Goal: Check status: Check status

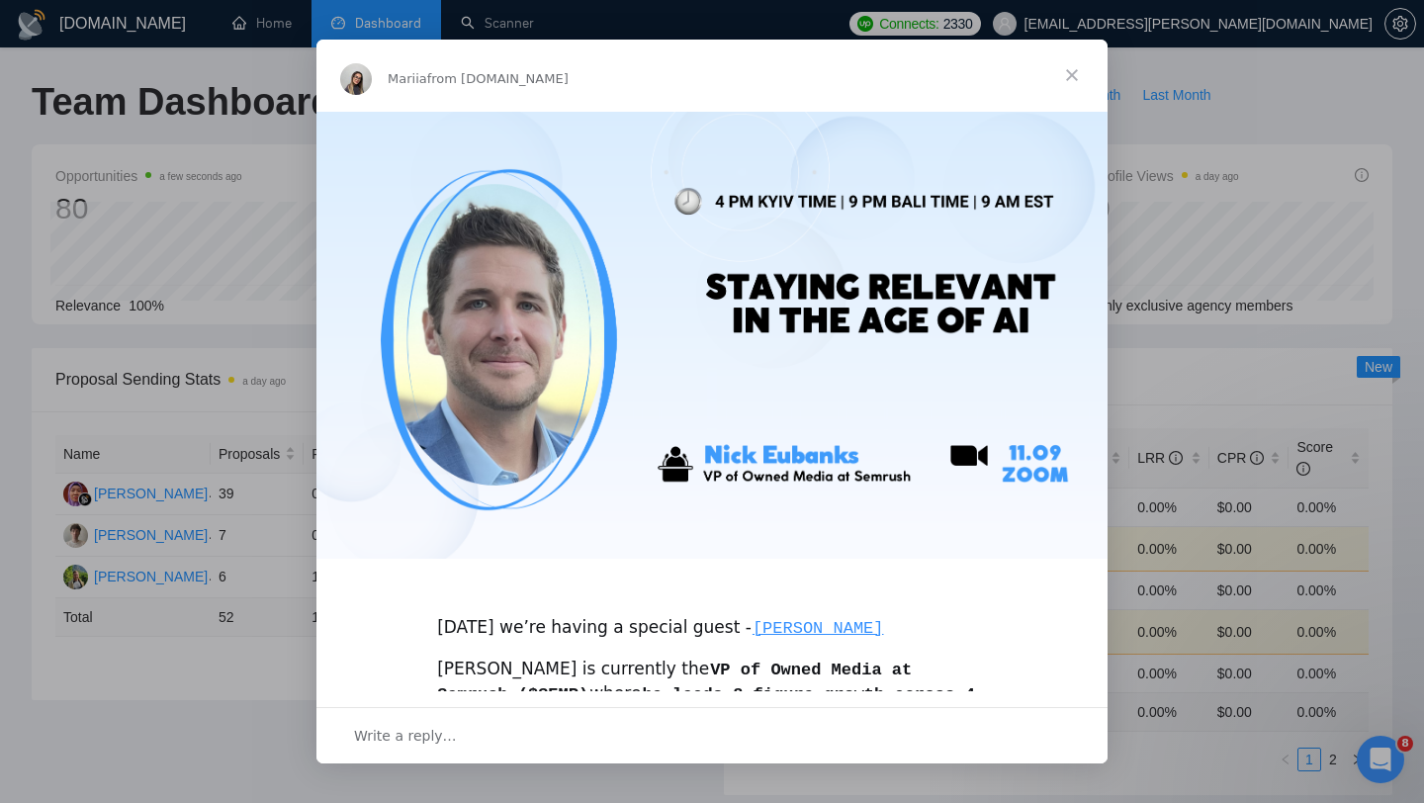
click at [1076, 73] on span "Close" at bounding box center [1071, 75] width 71 height 71
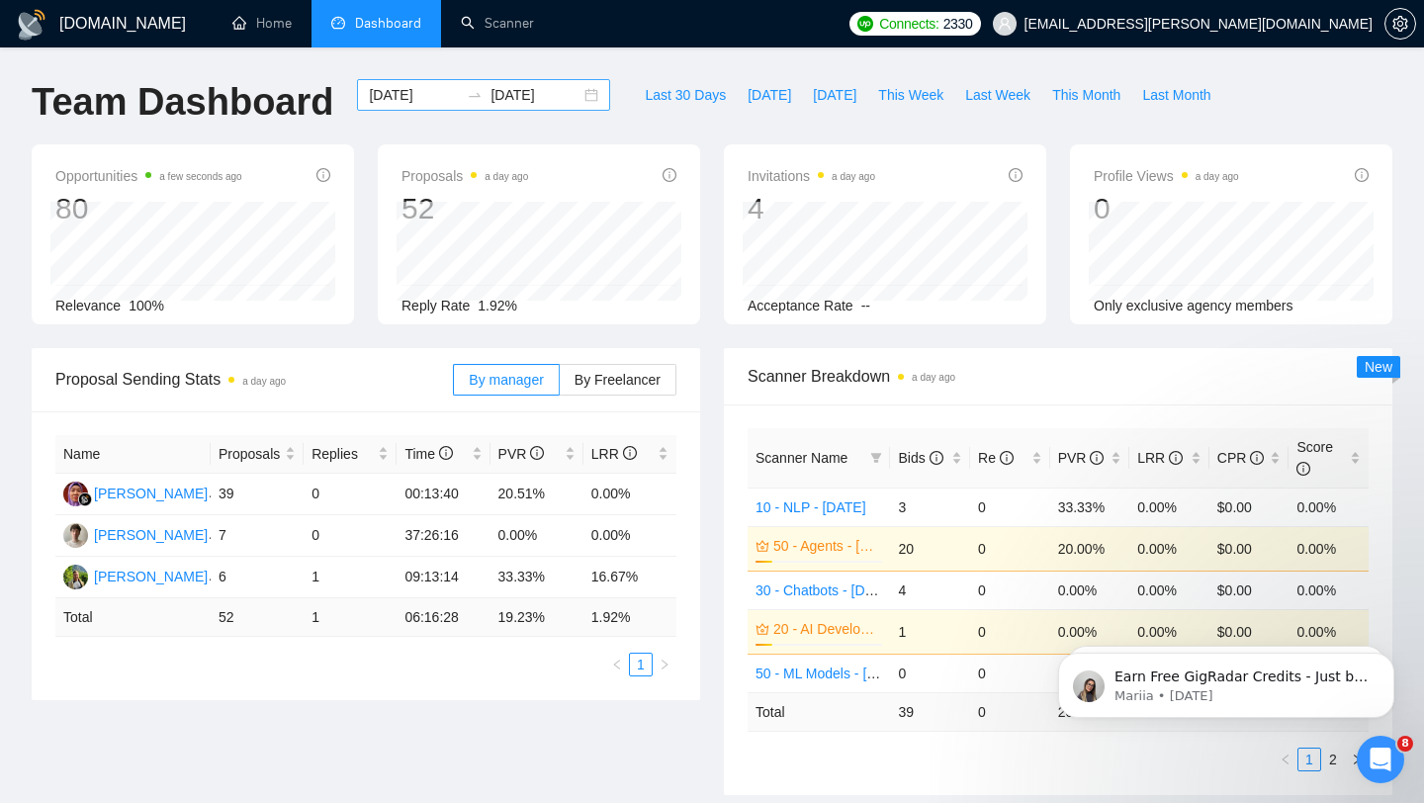
click at [503, 105] on input "[DATE]" at bounding box center [535, 95] width 90 height 22
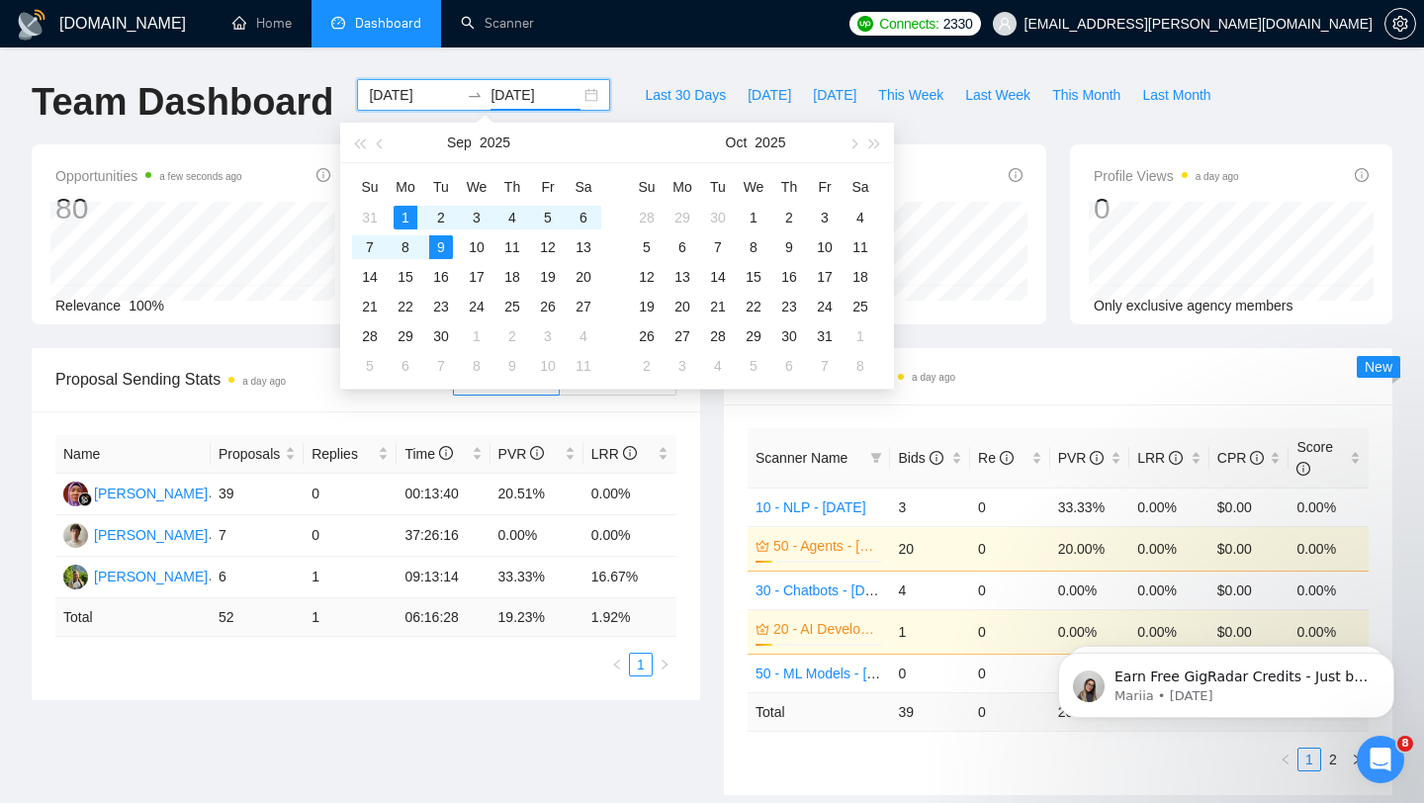
click at [503, 105] on input "[DATE]" at bounding box center [535, 95] width 90 height 22
click at [385, 148] on button "button" at bounding box center [381, 143] width 22 height 40
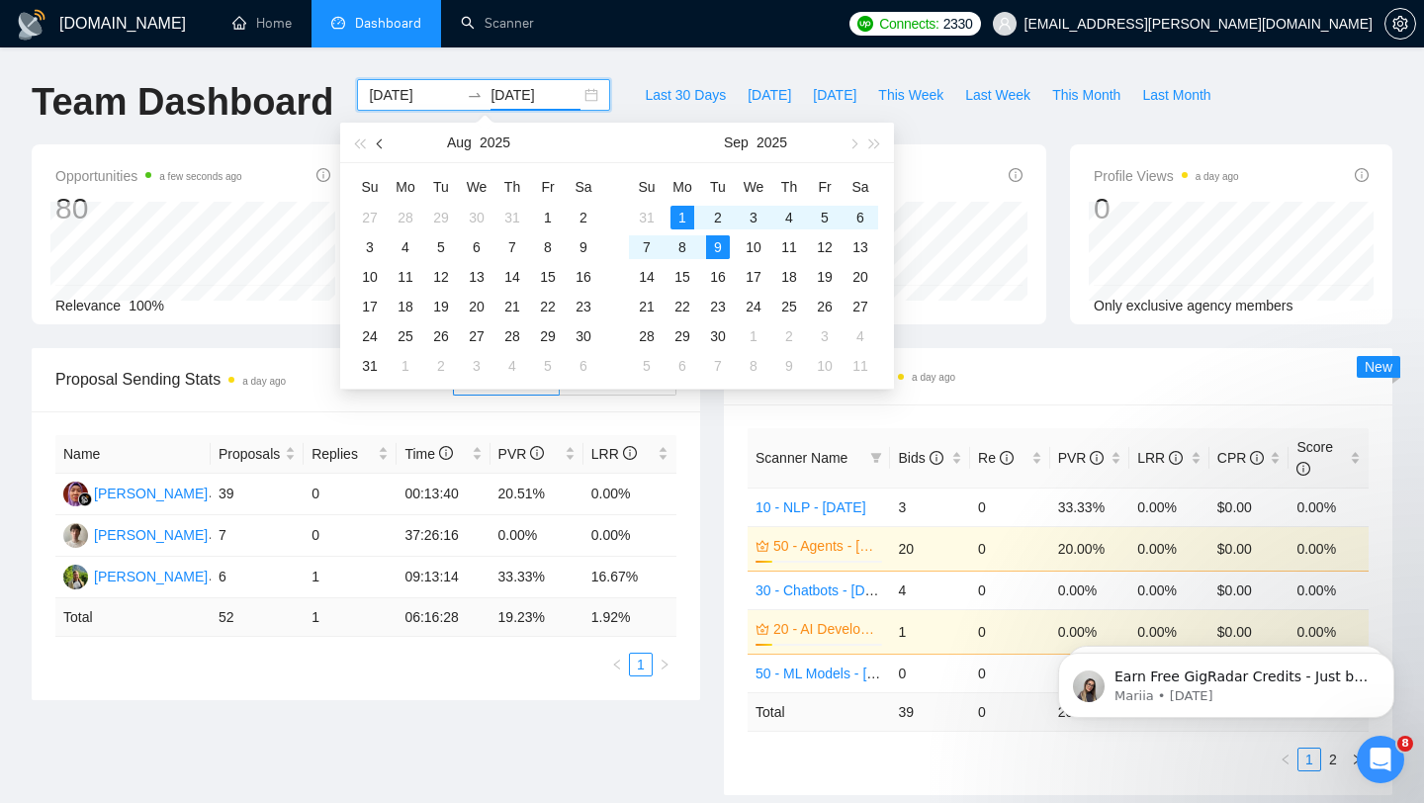
click at [385, 148] on button "button" at bounding box center [381, 143] width 22 height 40
type input "[DATE]"
click at [444, 215] on div "1" at bounding box center [441, 218] width 24 height 24
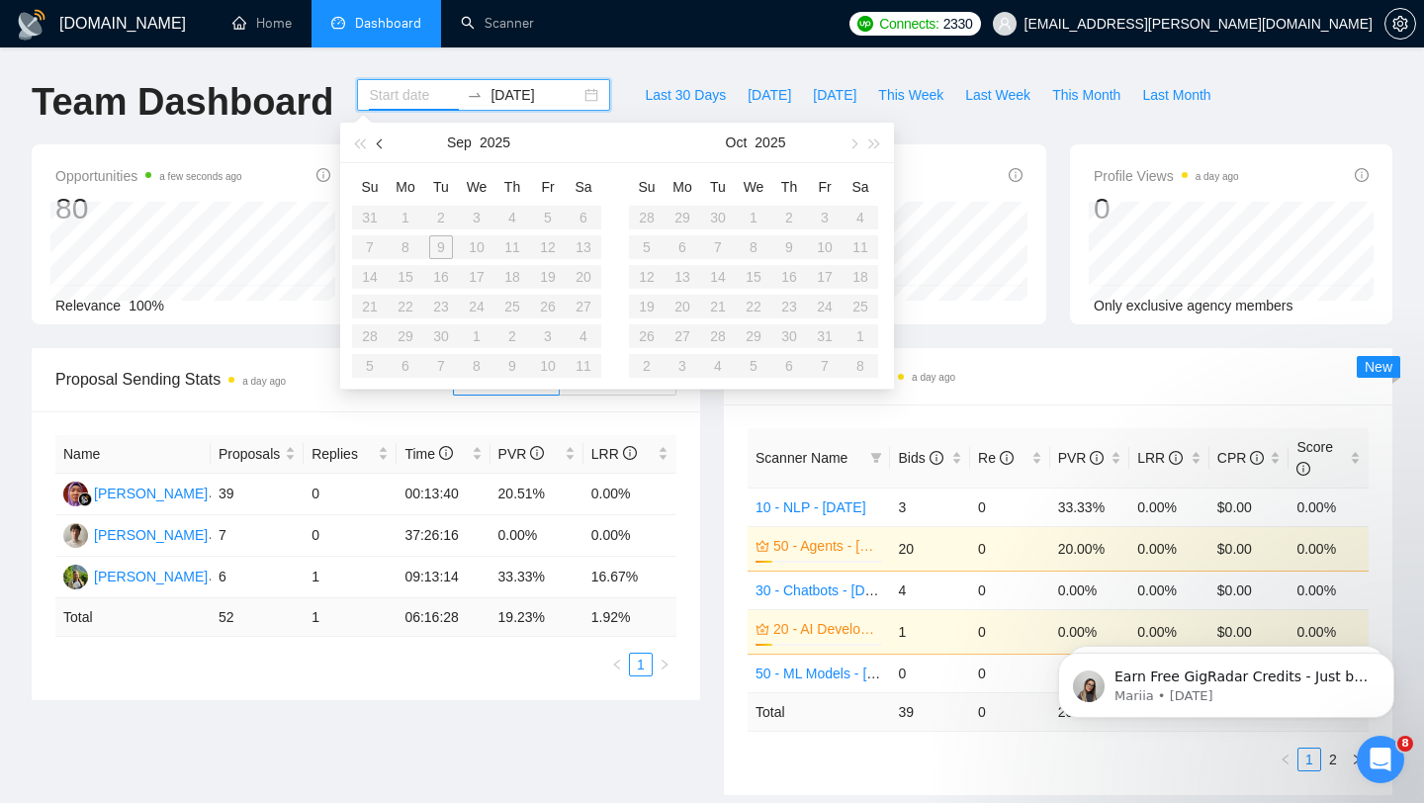
click at [379, 144] on span "button" at bounding box center [382, 143] width 10 height 10
click at [381, 100] on input at bounding box center [414, 95] width 90 height 22
click at [380, 146] on span "button" at bounding box center [382, 143] width 10 height 10
type input "[DATE]"
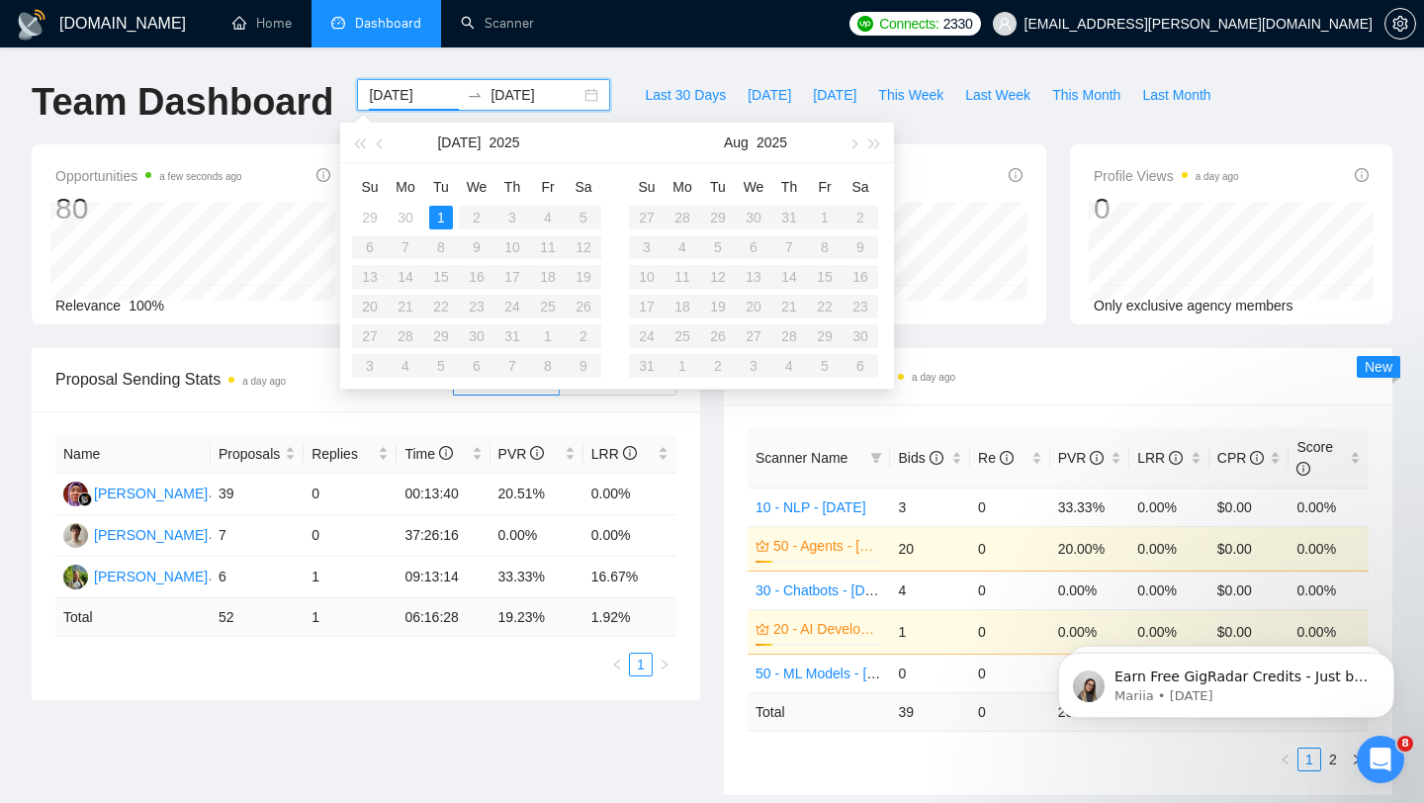
click at [594, 100] on div "[DATE] [DATE]" at bounding box center [483, 111] width 277 height 65
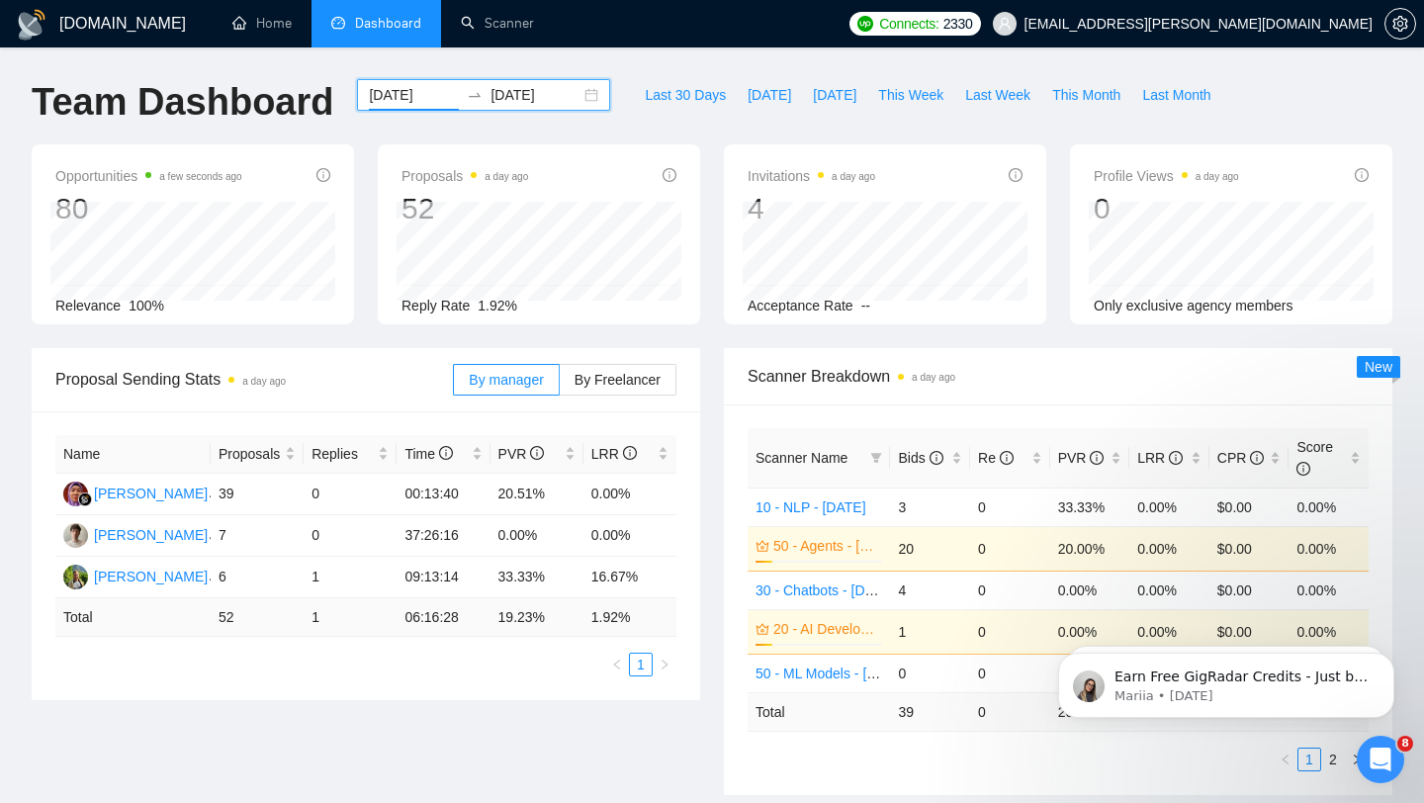
click at [418, 102] on input "[DATE]" at bounding box center [414, 95] width 90 height 22
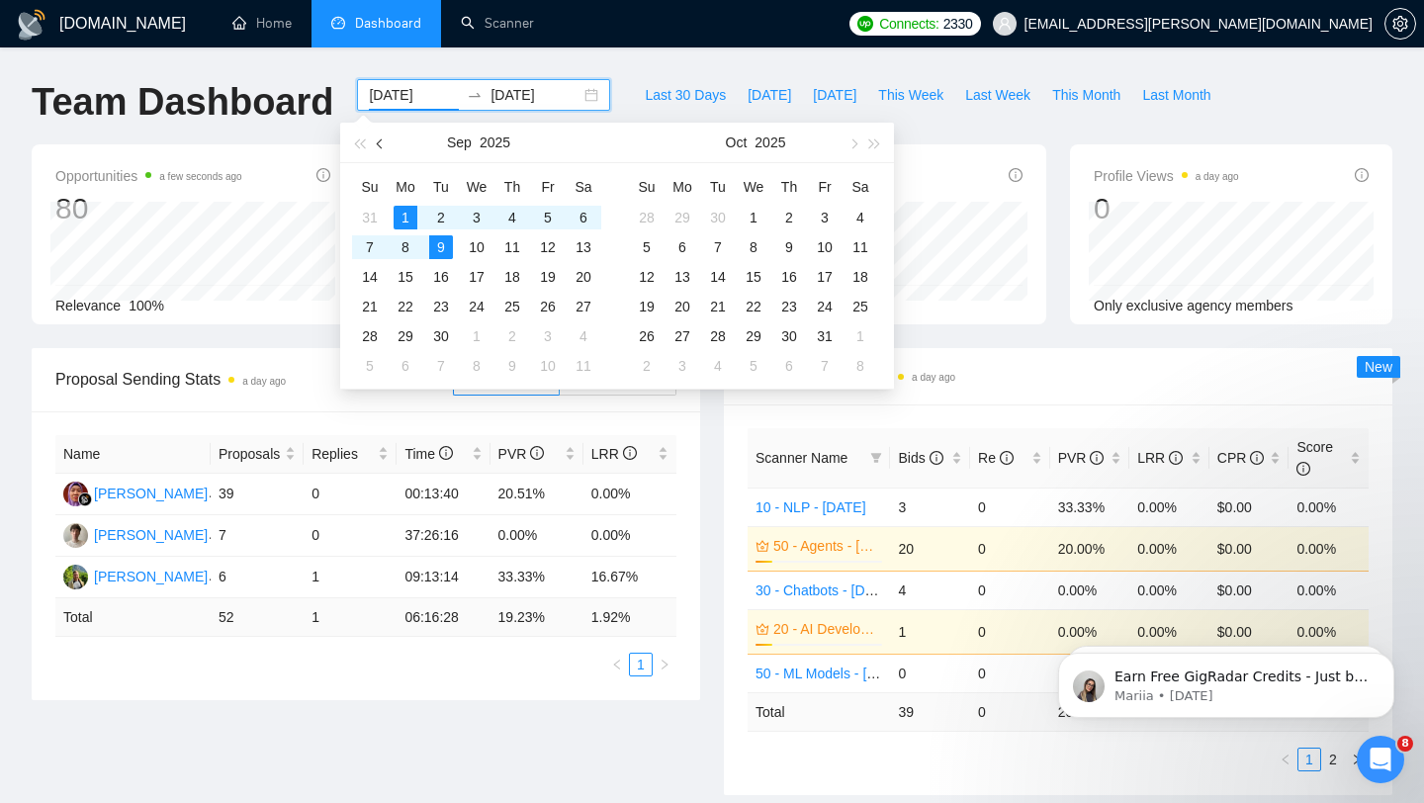
click at [376, 149] on button "button" at bounding box center [381, 143] width 22 height 40
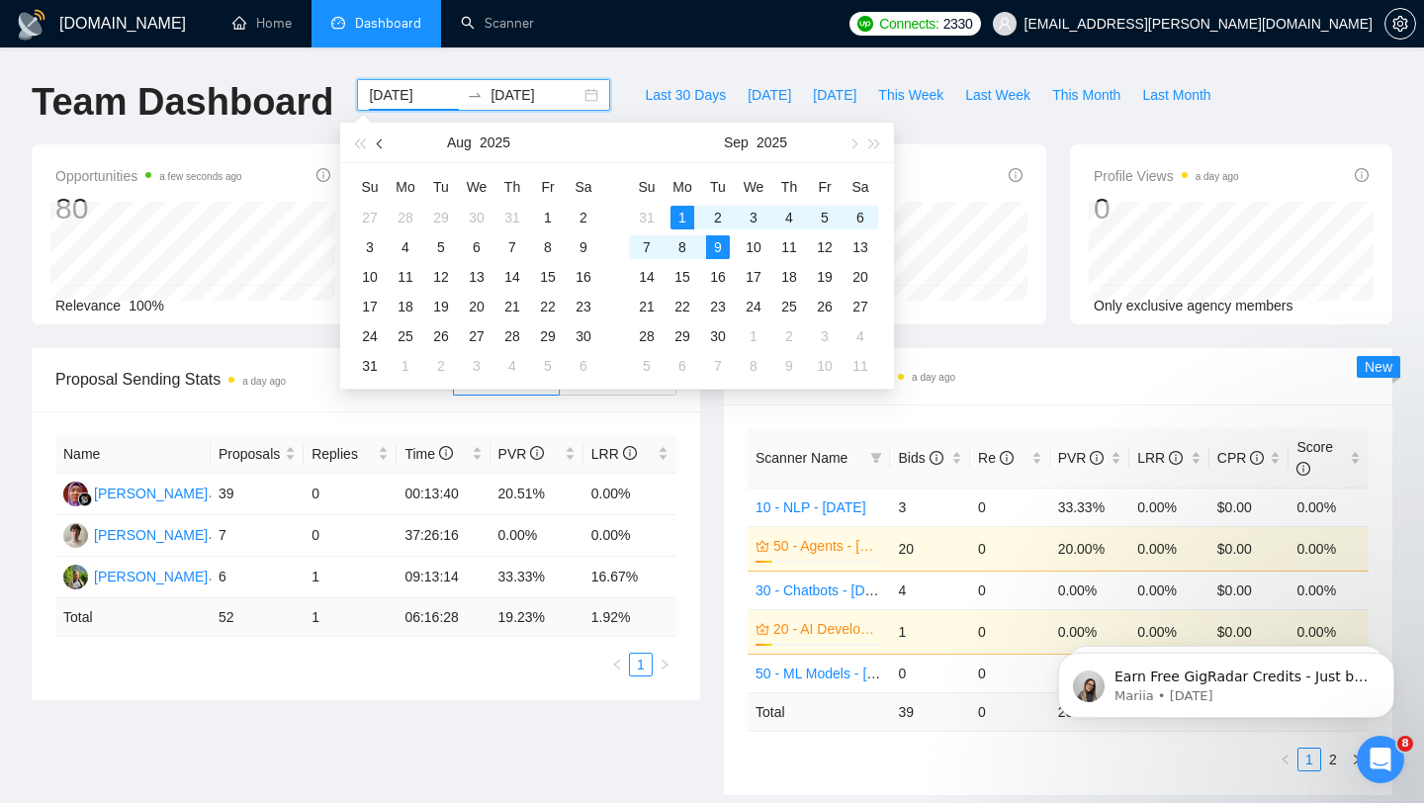
click at [376, 149] on button "button" at bounding box center [381, 143] width 22 height 40
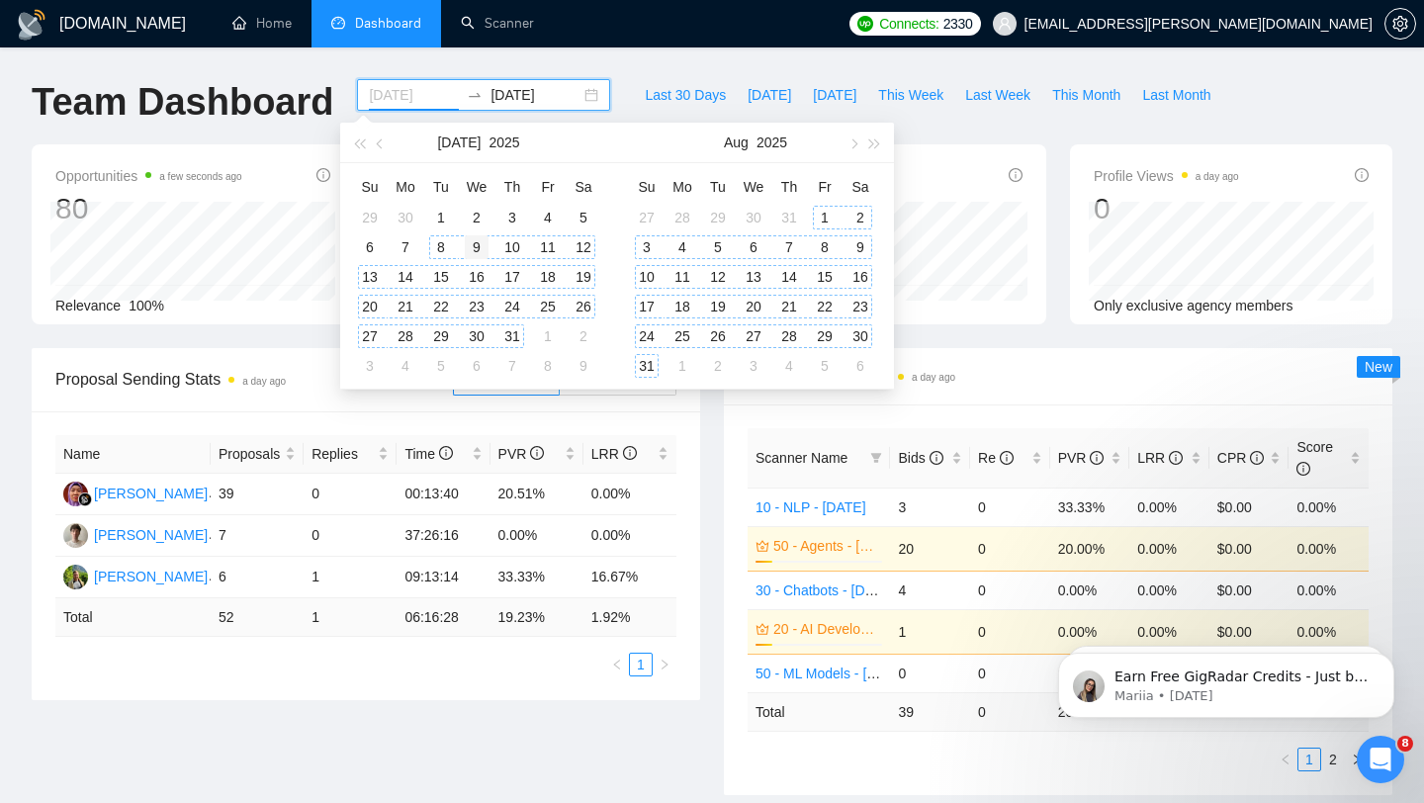
type input "[DATE]"
click at [470, 247] on div "9" at bounding box center [477, 247] width 24 height 24
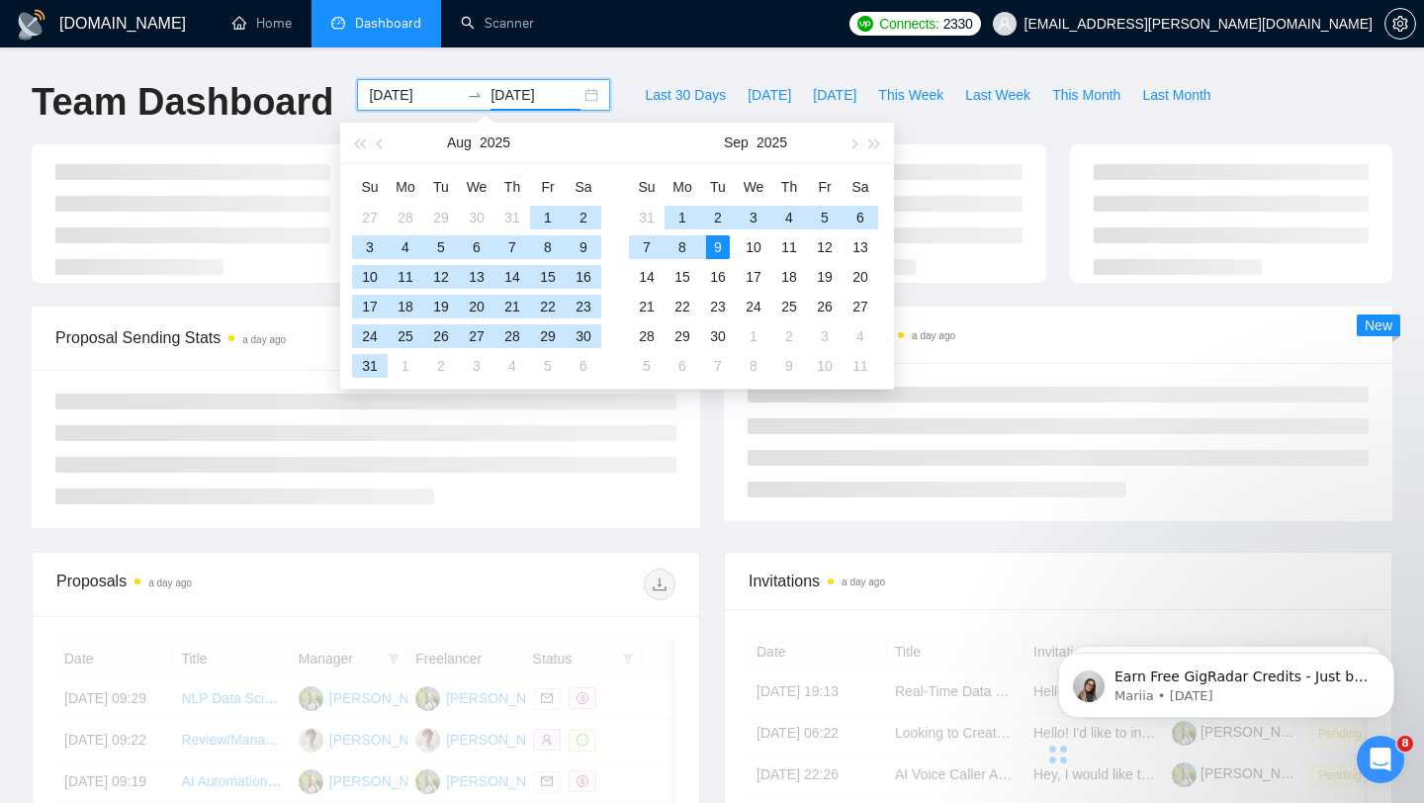
type input "[DATE]"
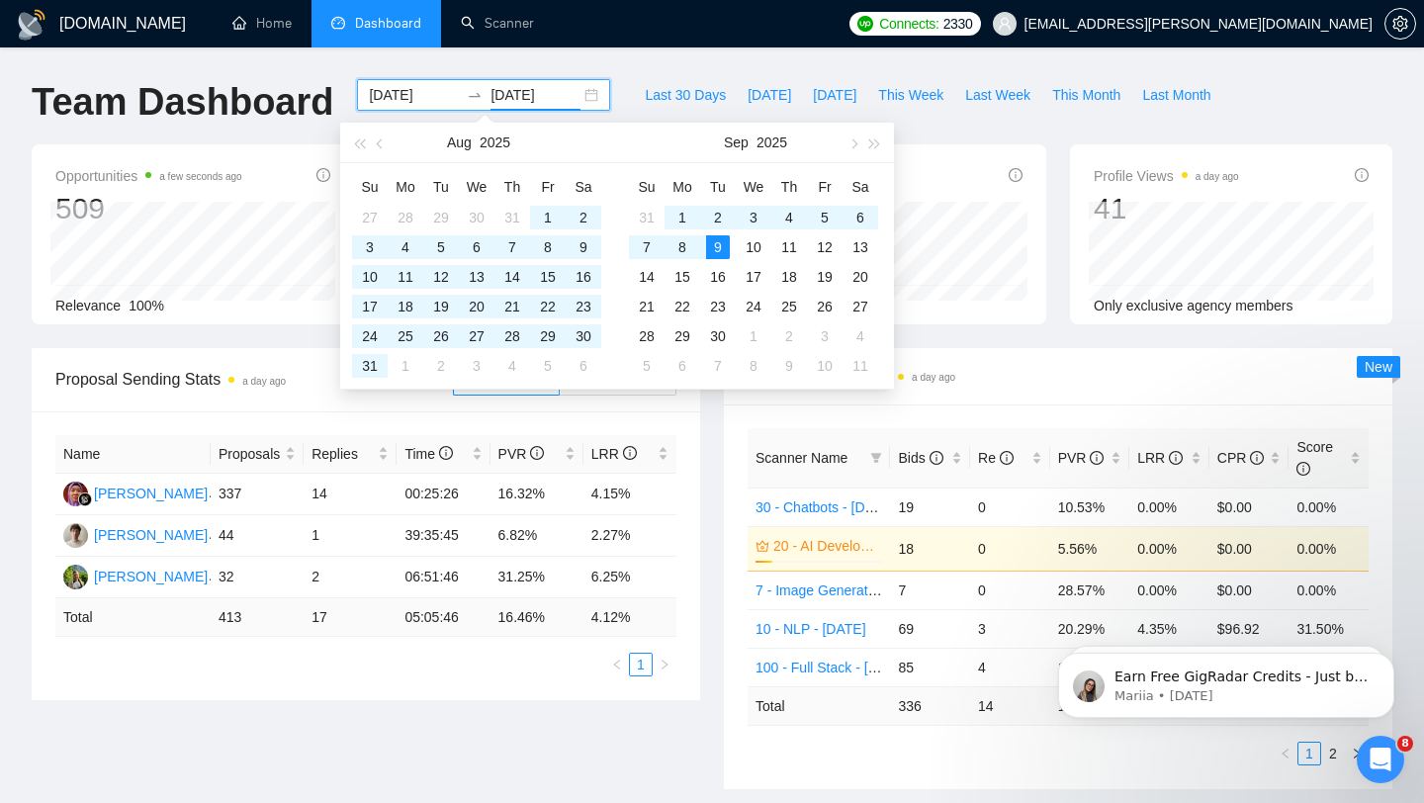
click at [617, 72] on div "[DOMAIN_NAME] Home Dashboard Scanner Connects: 2330 [EMAIL_ADDRESS][PERSON_NAME…" at bounding box center [712, 811] width 1424 height 1622
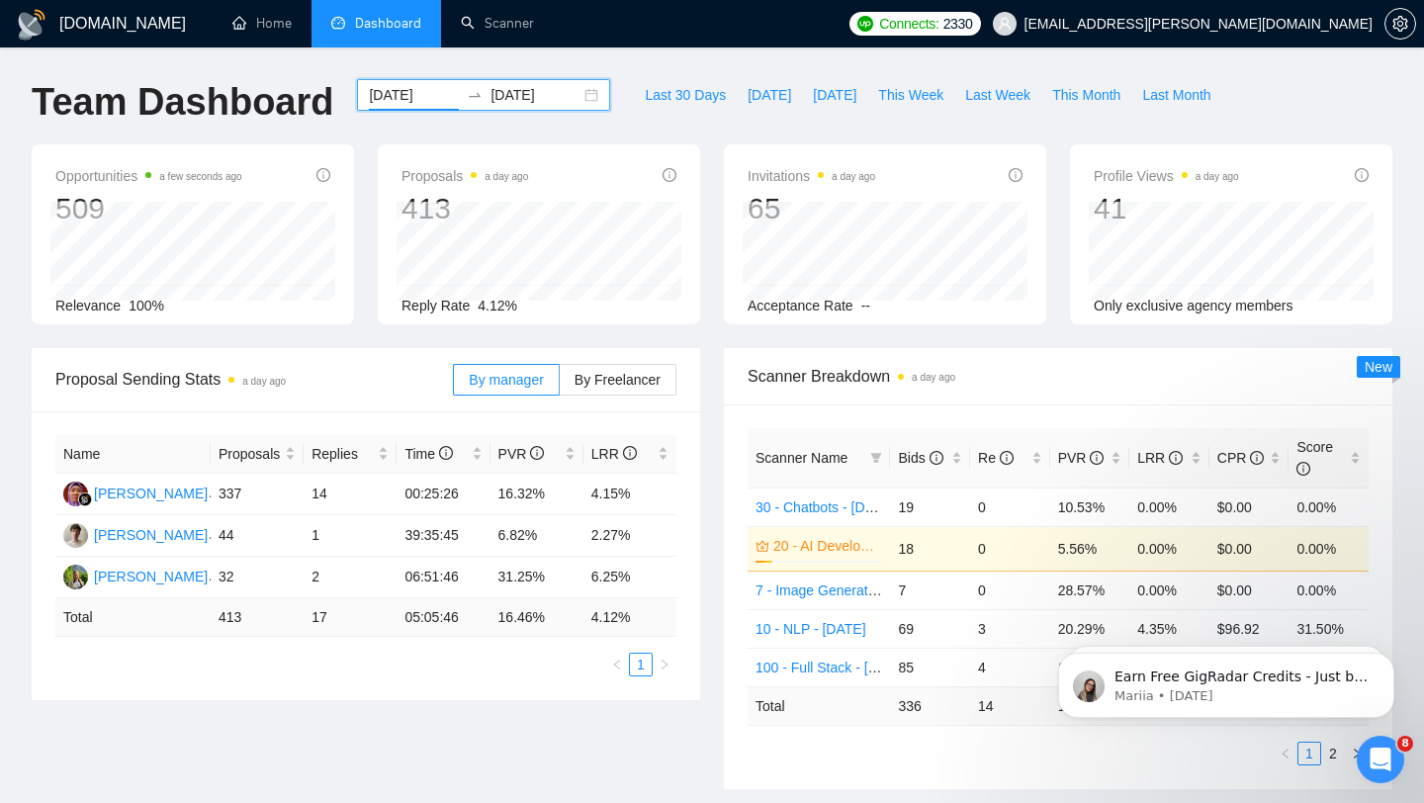
click at [402, 93] on input "[DATE]" at bounding box center [414, 95] width 90 height 22
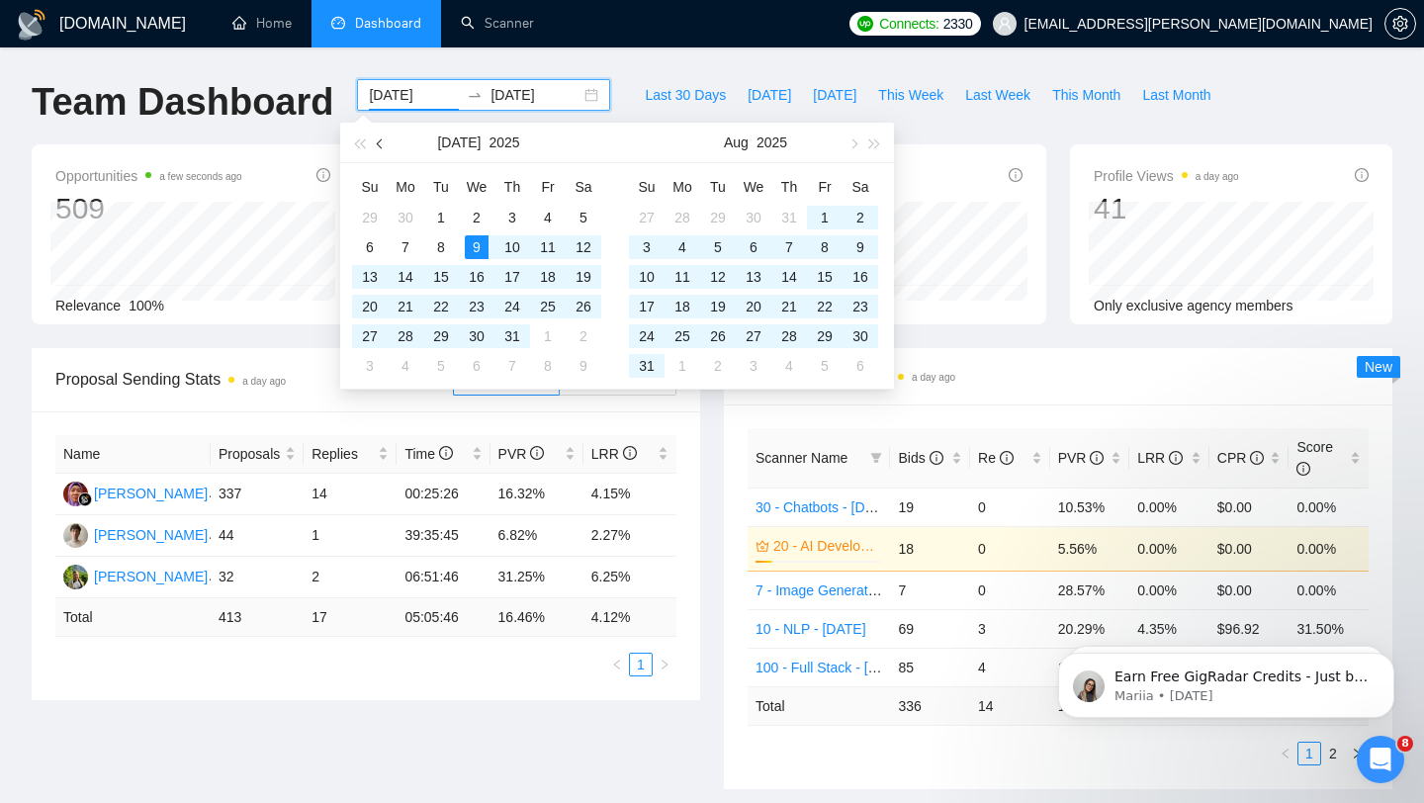
click at [374, 149] on button "button" at bounding box center [381, 143] width 22 height 40
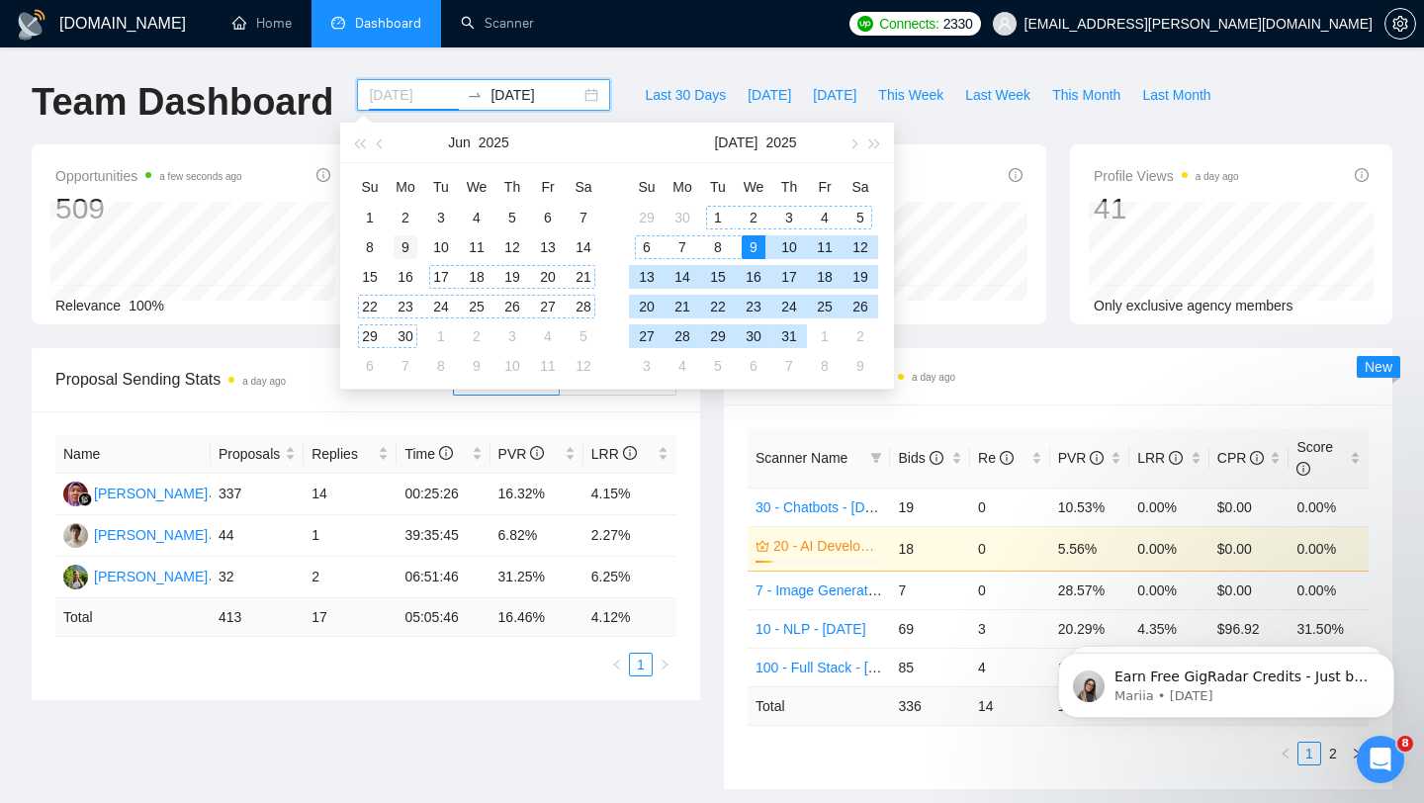
type input "[DATE]"
click at [406, 246] on div "9" at bounding box center [406, 247] width 24 height 24
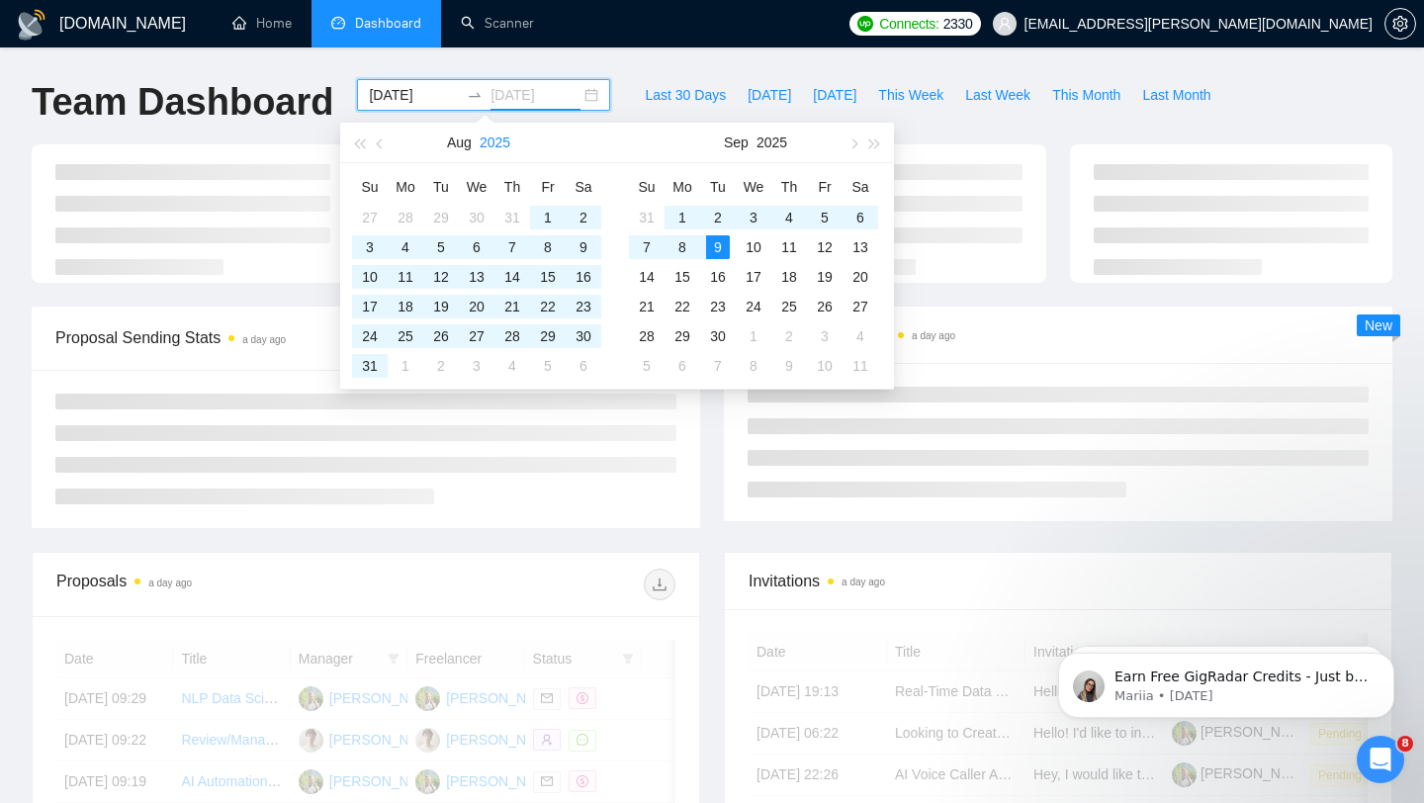
type input "[DATE]"
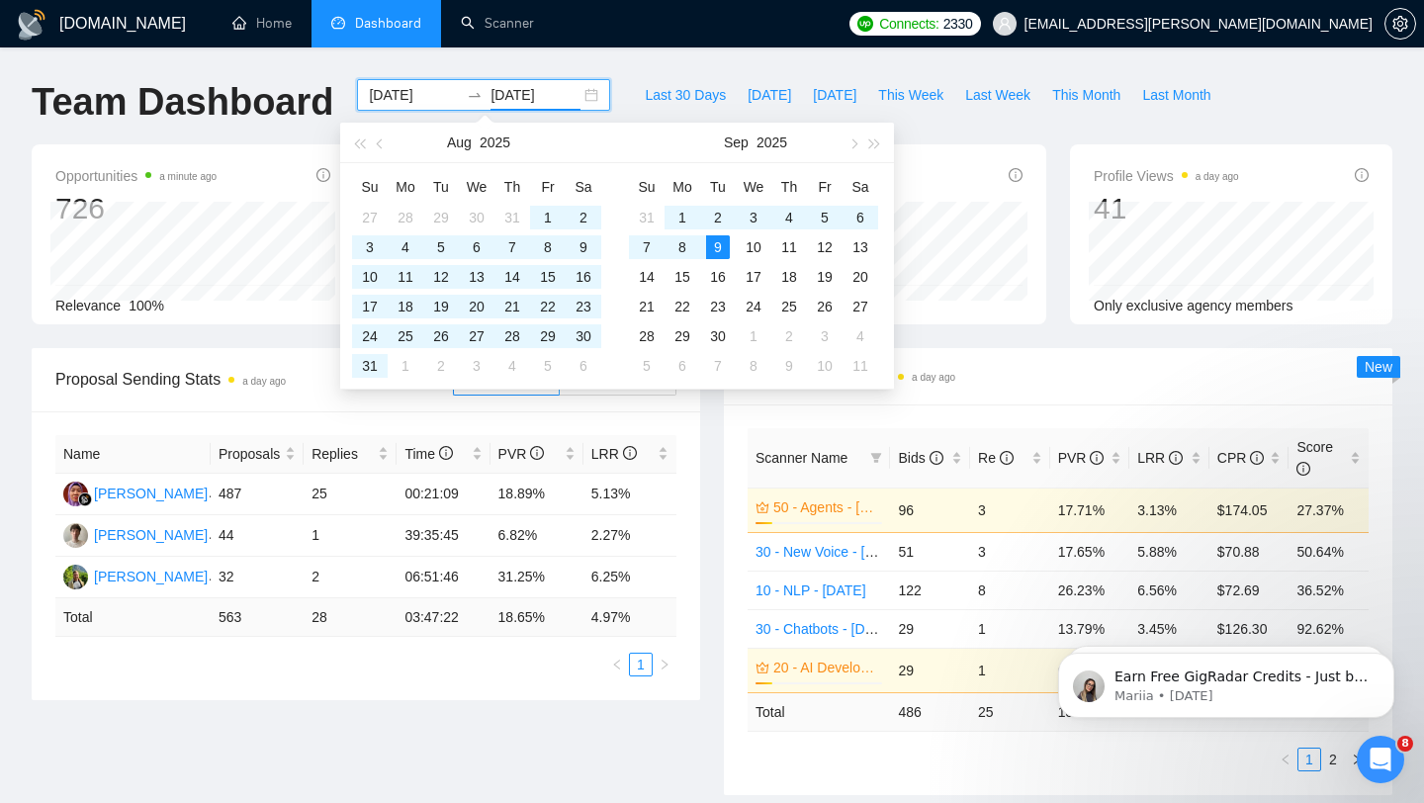
click at [537, 64] on div "[DOMAIN_NAME] Home Dashboard Scanner Connects: 2330 [EMAIL_ADDRESS][PERSON_NAME…" at bounding box center [712, 814] width 1424 height 1628
